Goal: Task Accomplishment & Management: Manage account settings

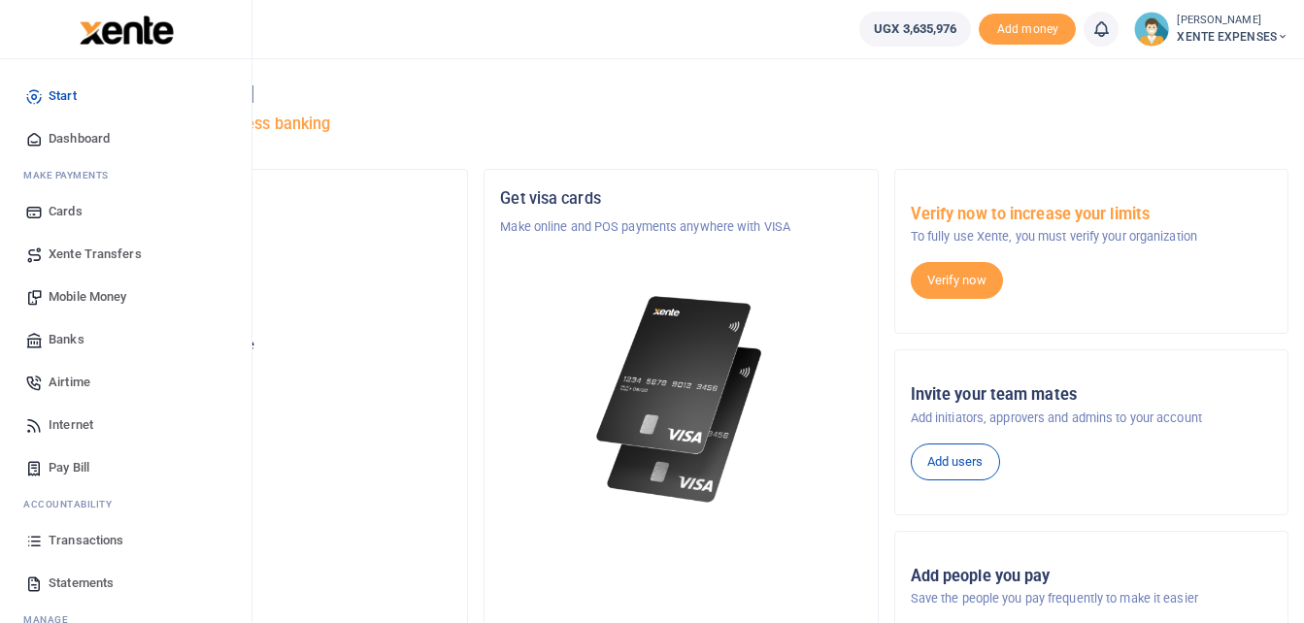
click at [121, 532] on span "Transactions" at bounding box center [86, 540] width 75 height 19
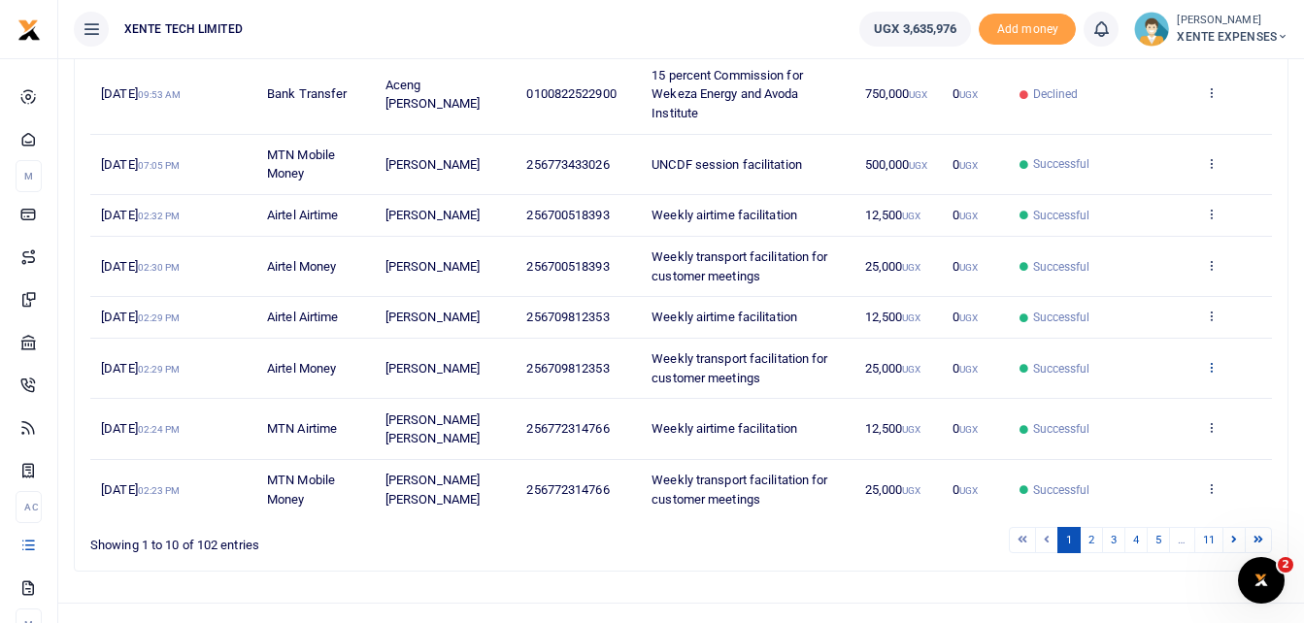
scroll to position [478, 0]
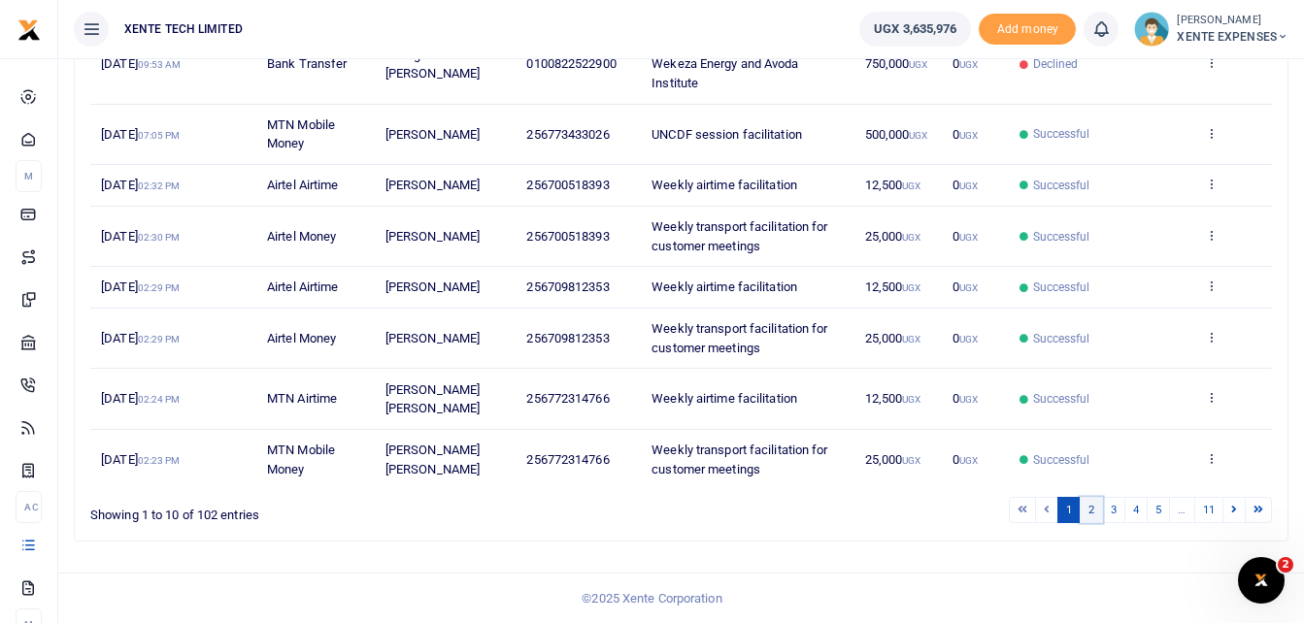
click at [1086, 504] on link "2" at bounding box center [1091, 510] width 23 height 26
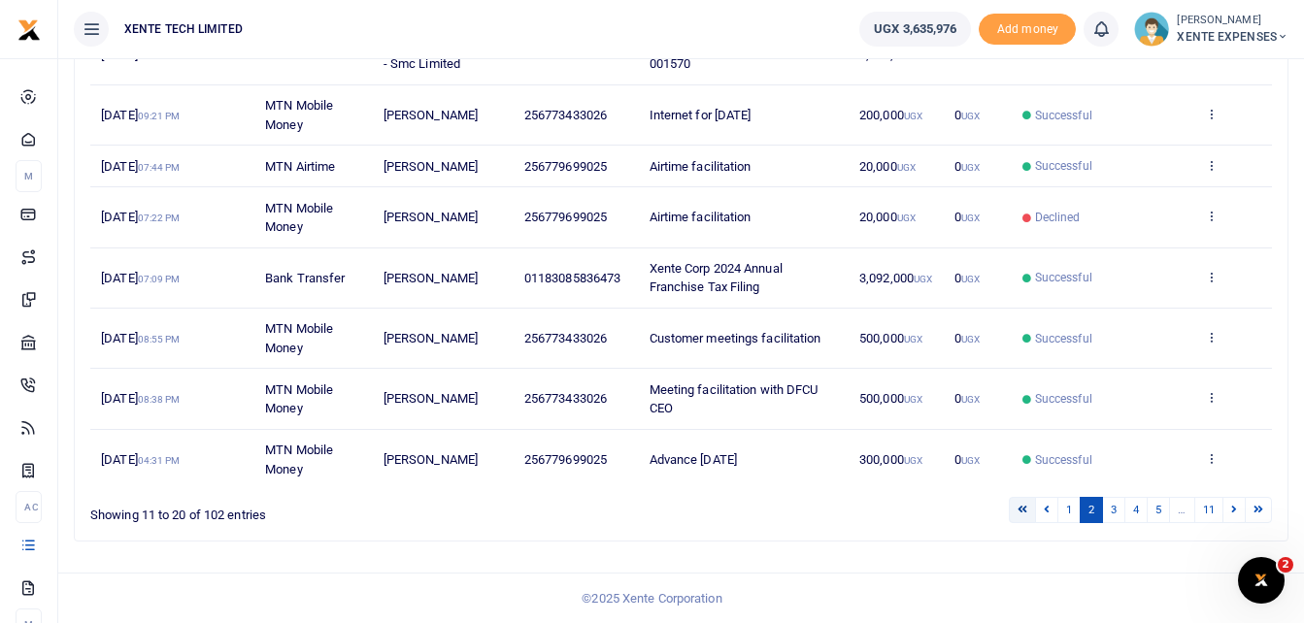
scroll to position [440, 0]
click at [1112, 513] on link "3" at bounding box center [1113, 510] width 23 height 26
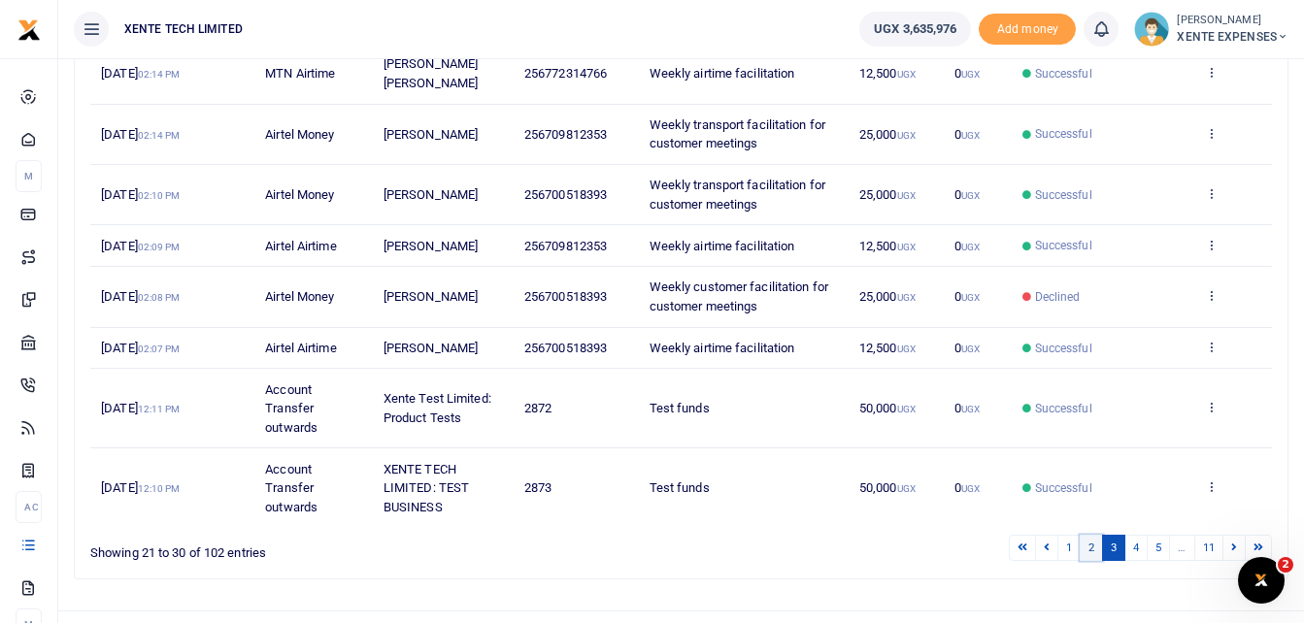
click at [1083, 552] on link "2" at bounding box center [1091, 548] width 23 height 26
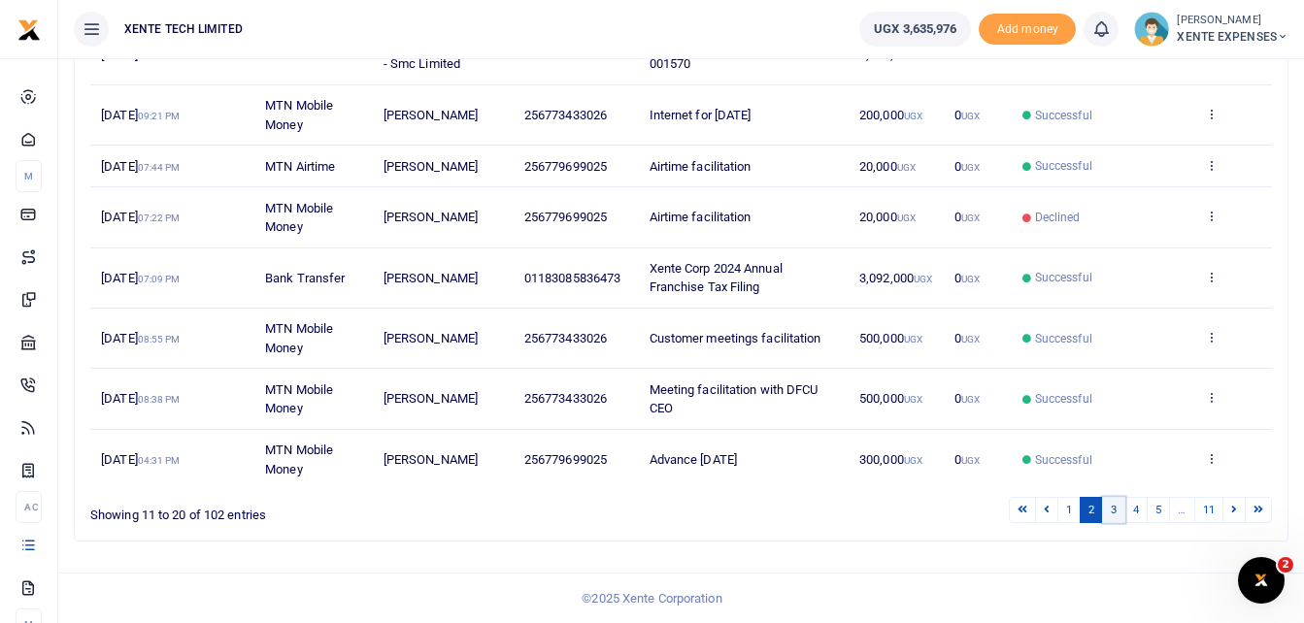
click at [1111, 500] on link "3" at bounding box center [1113, 510] width 23 height 26
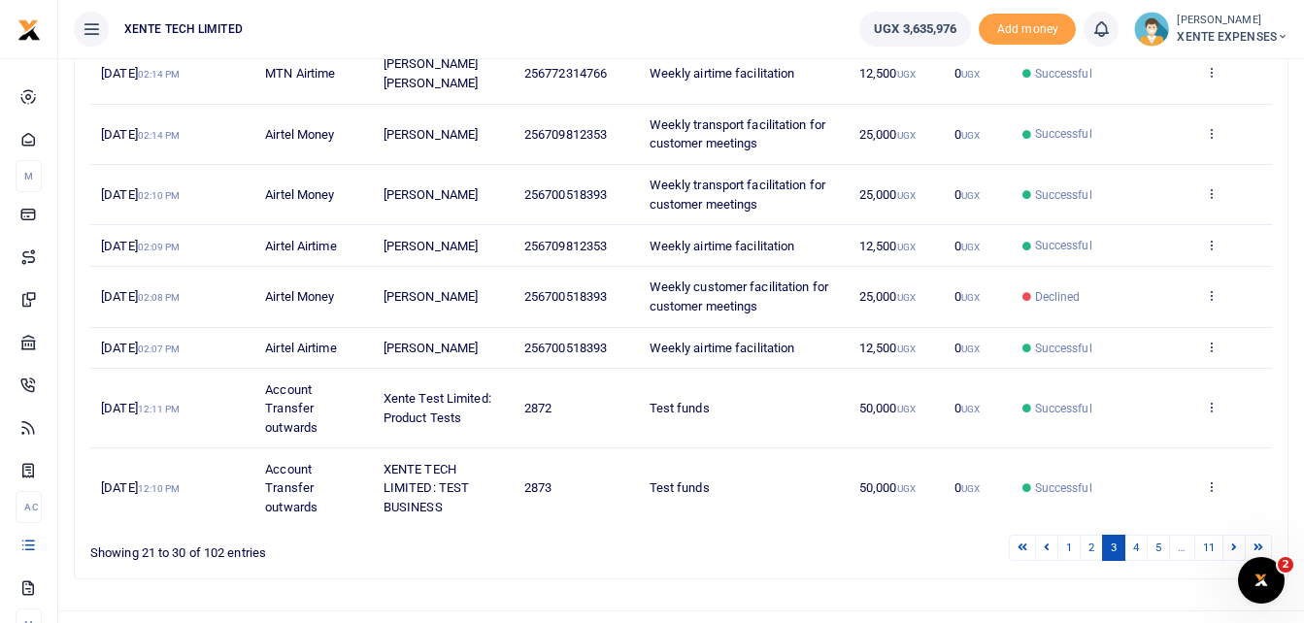
scroll to position [478, 0]
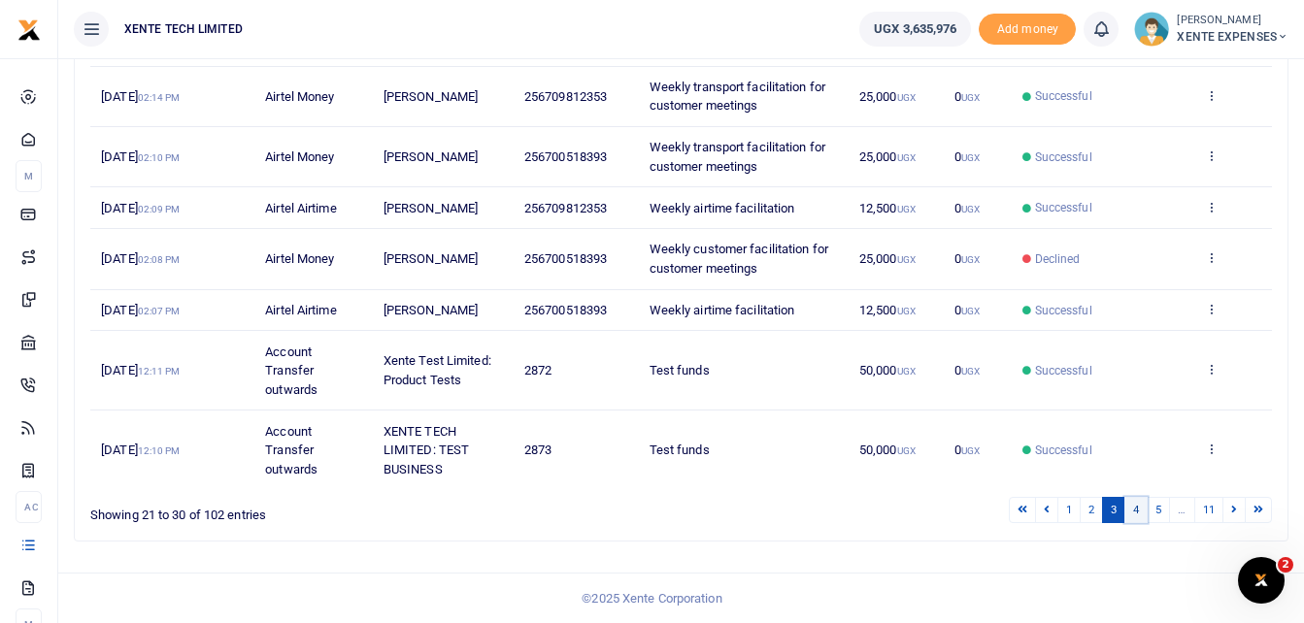
click at [1132, 512] on link "4" at bounding box center [1135, 510] width 23 height 26
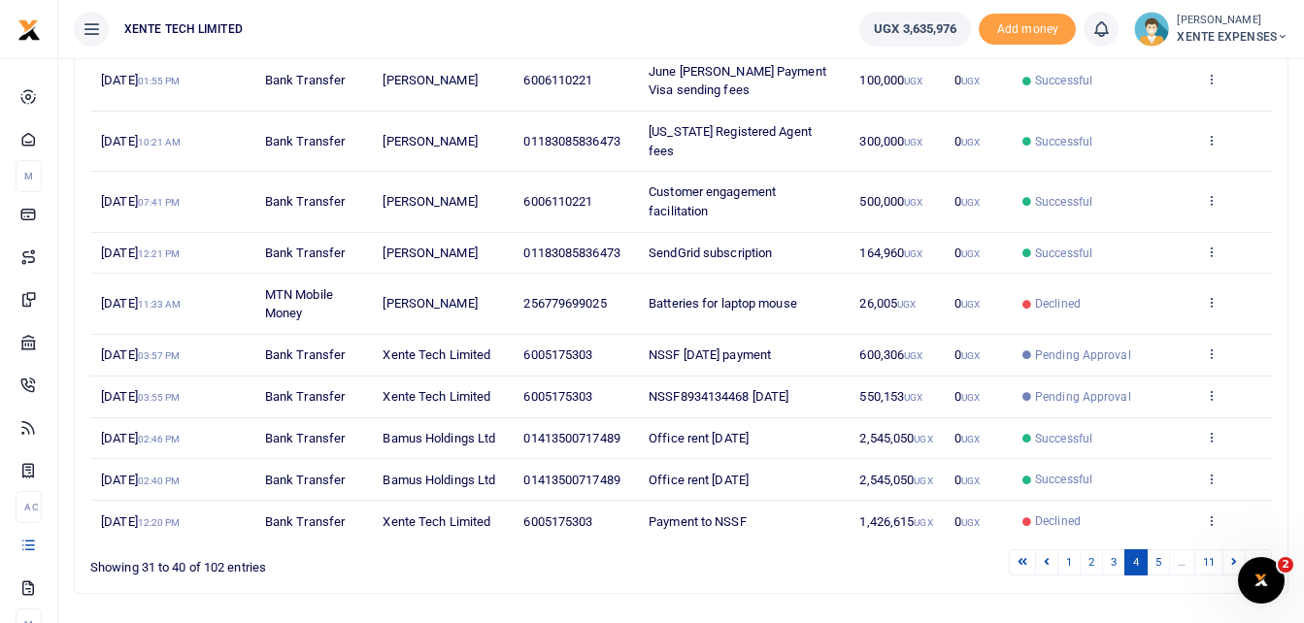
scroll to position [346, 0]
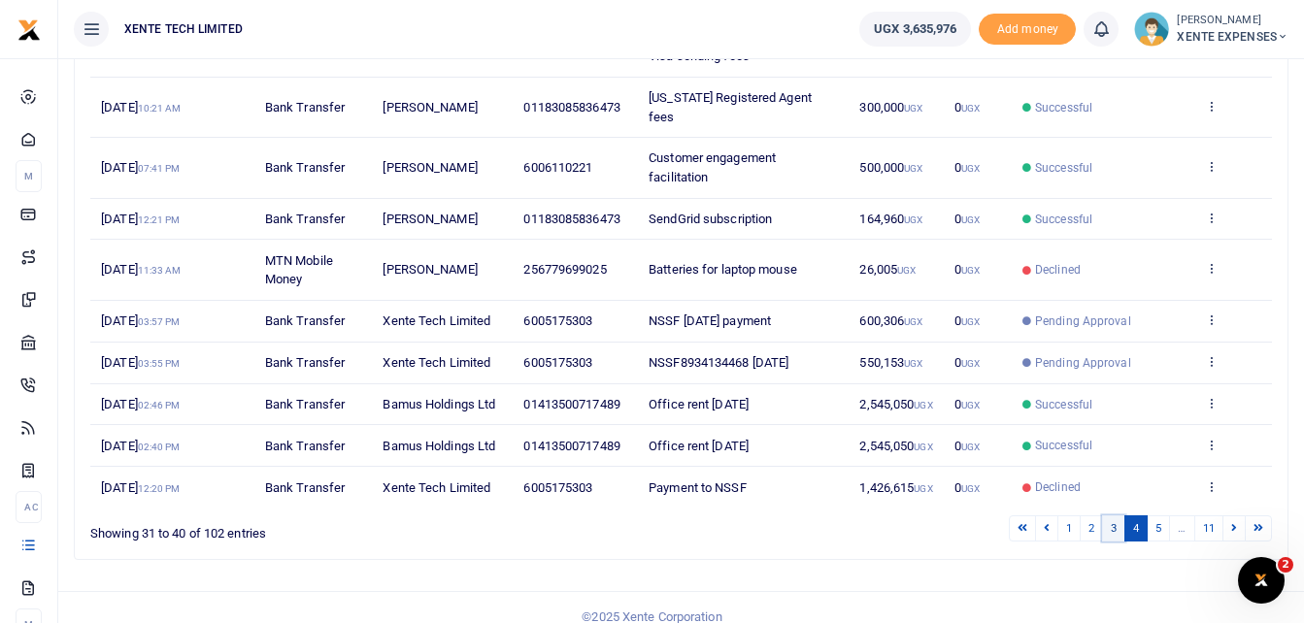
click at [1111, 516] on link "3" at bounding box center [1113, 529] width 23 height 26
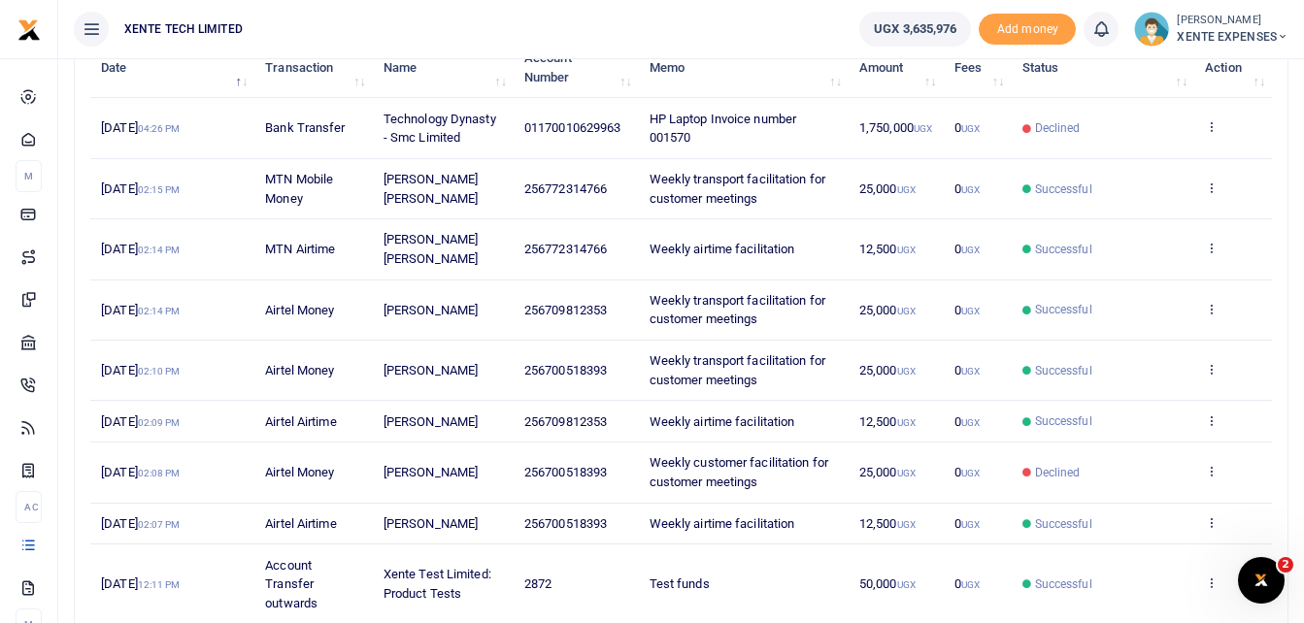
scroll to position [478, 0]
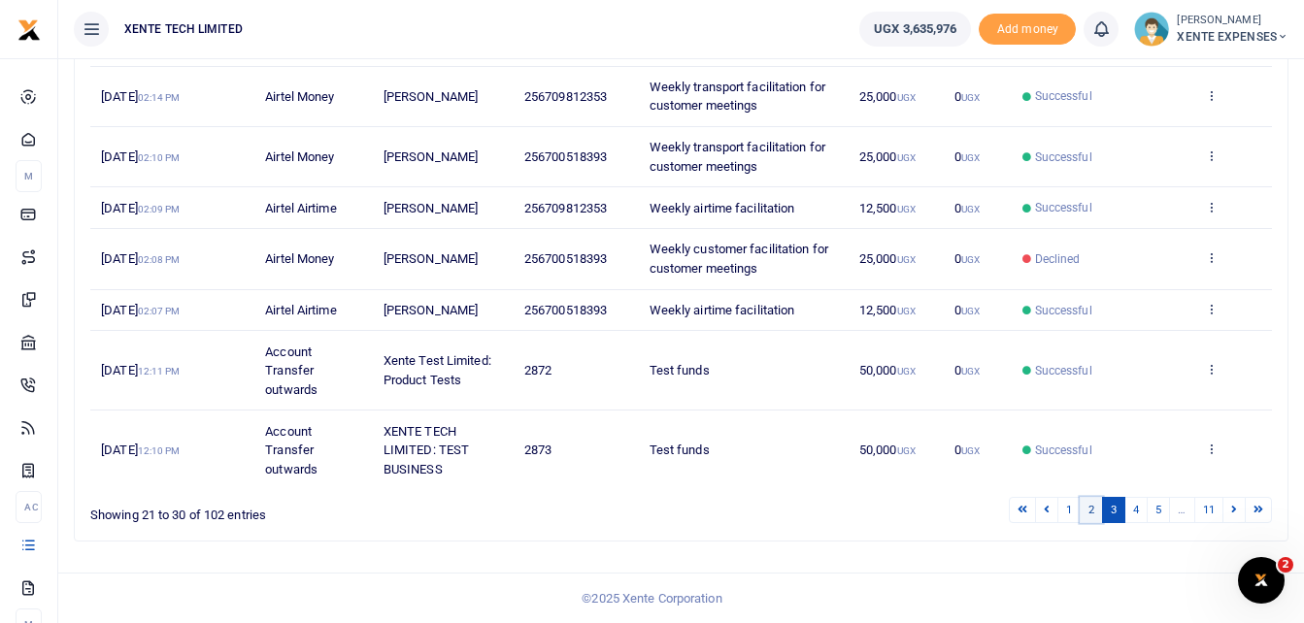
click at [1086, 509] on link "2" at bounding box center [1091, 510] width 23 height 26
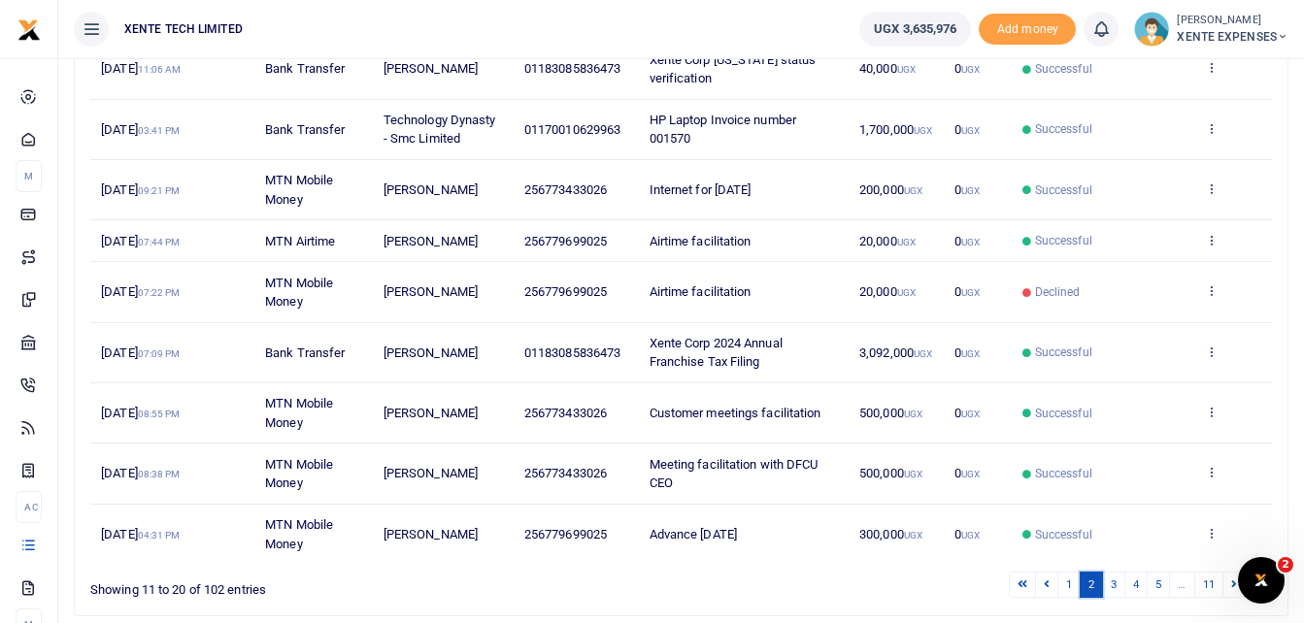
scroll to position [440, 0]
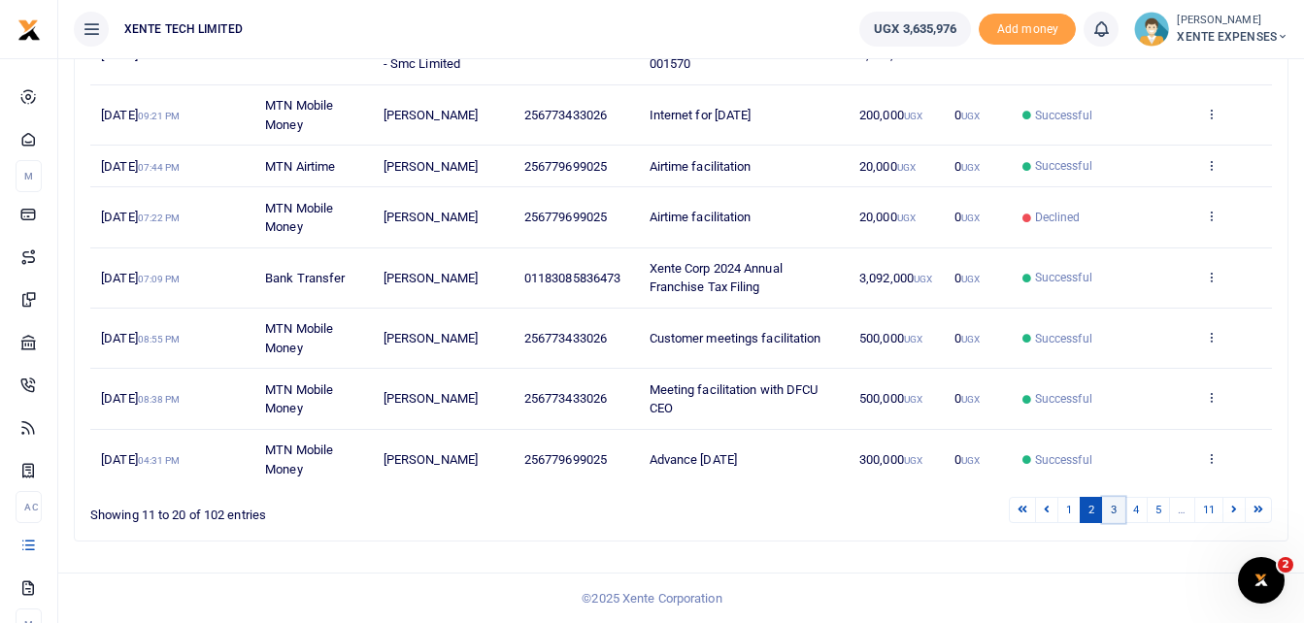
click at [1112, 506] on link "3" at bounding box center [1113, 510] width 23 height 26
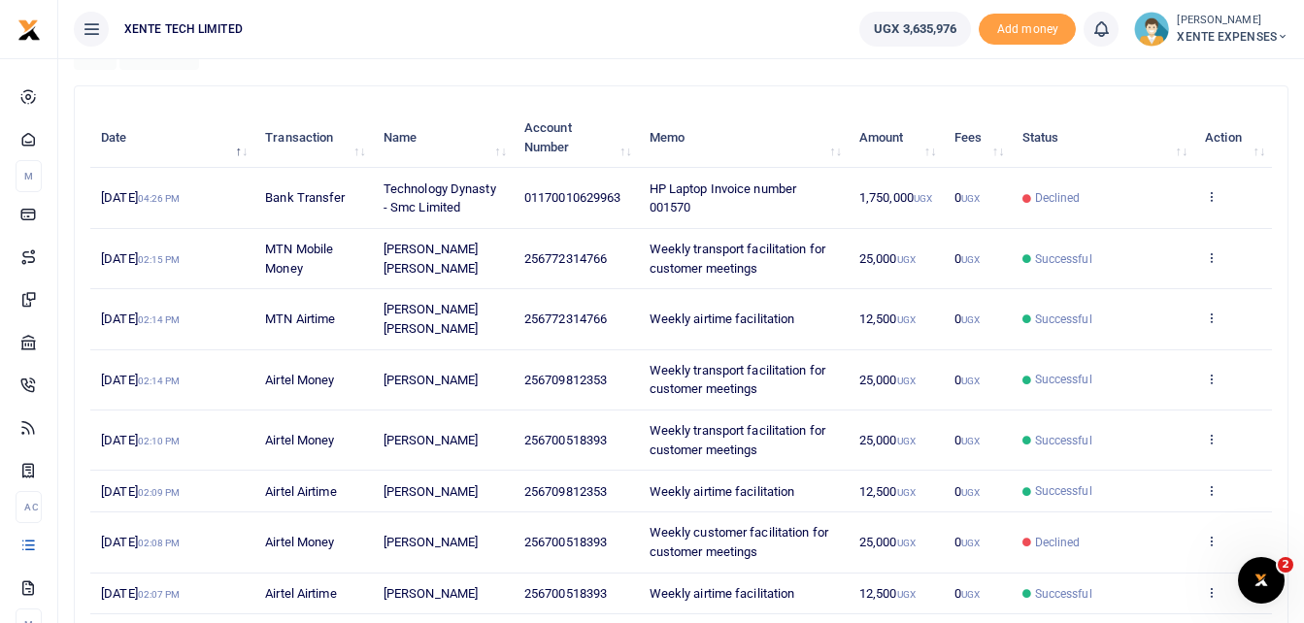
scroll to position [478, 0]
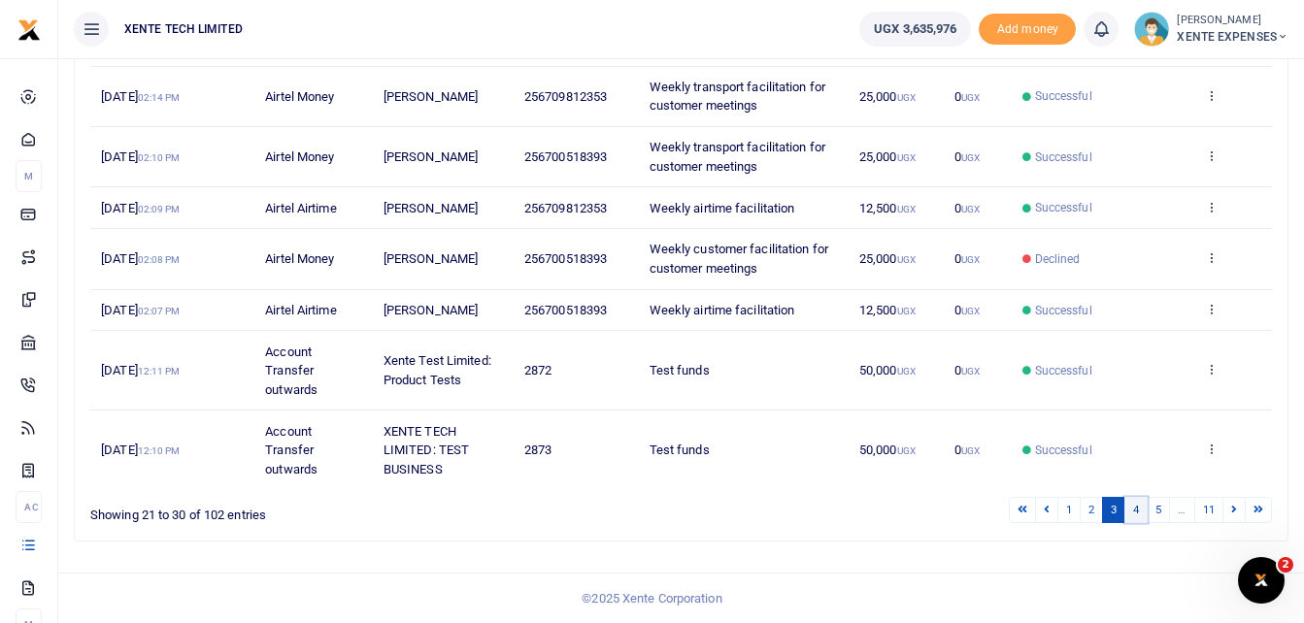
click at [1134, 511] on link "4" at bounding box center [1135, 510] width 23 height 26
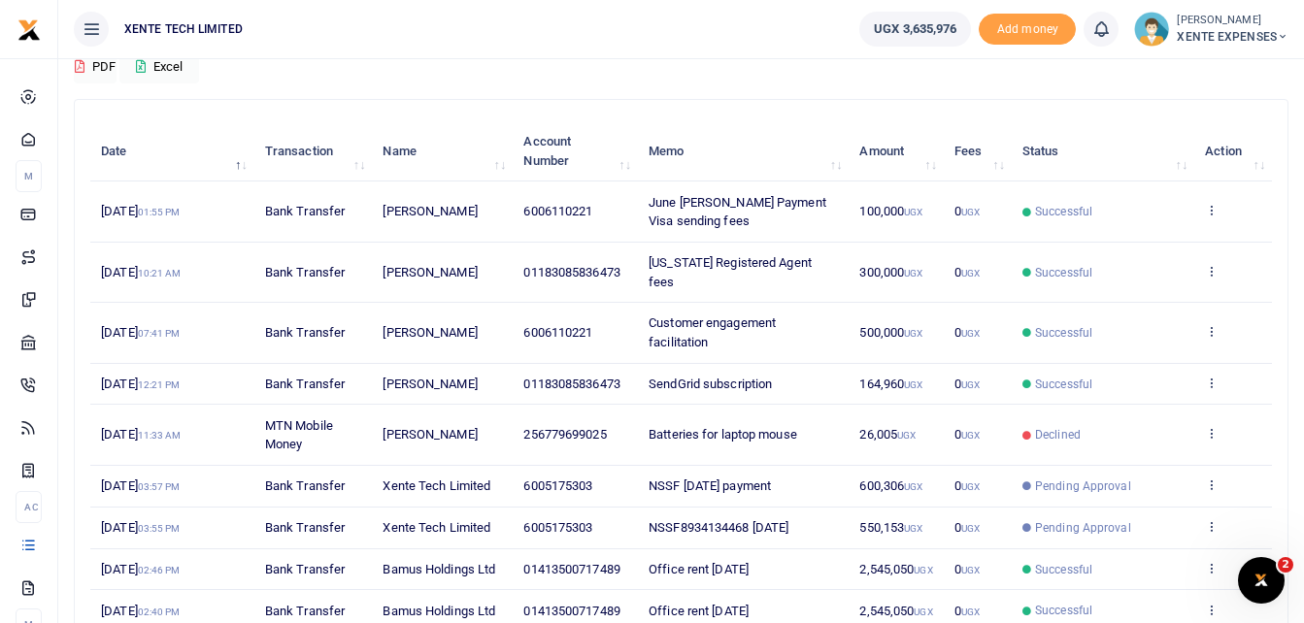
scroll to position [346, 0]
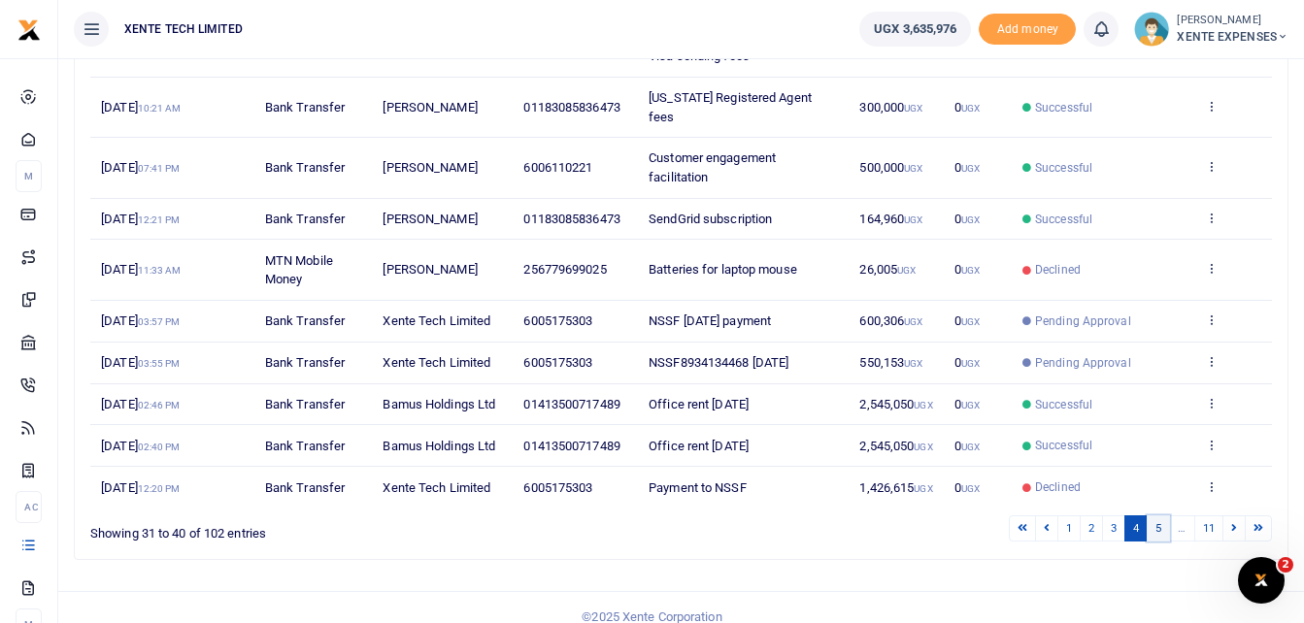
click at [1155, 516] on link "5" at bounding box center [1158, 529] width 23 height 26
